Goal: Task Accomplishment & Management: Manage account settings

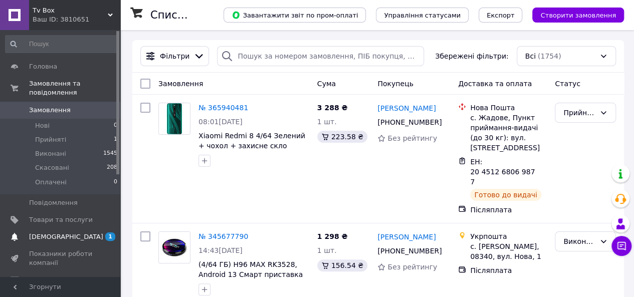
click at [84, 229] on link "[DEMOGRAPHIC_DATA] 1 0" at bounding box center [61, 237] width 123 height 17
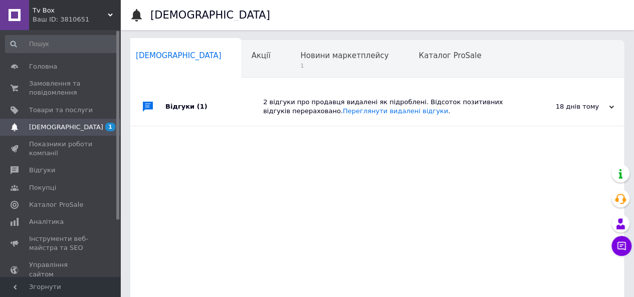
scroll to position [0, 5]
click at [300, 66] on span "1" at bounding box center [344, 66] width 88 height 8
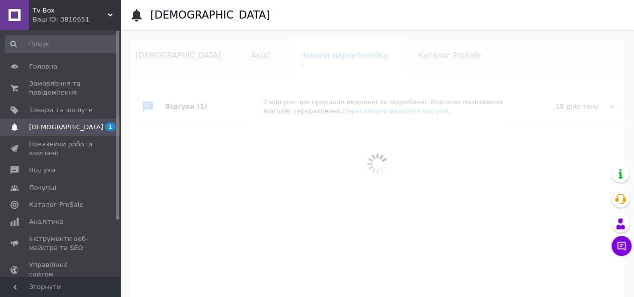
scroll to position [0, 9]
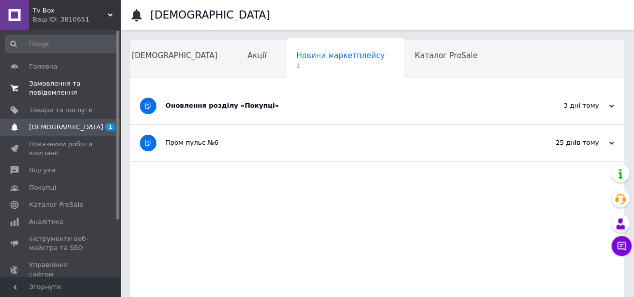
click at [57, 90] on span "Замовлення та повідомлення" at bounding box center [61, 88] width 64 height 18
